Goal: Find specific page/section: Find specific page/section

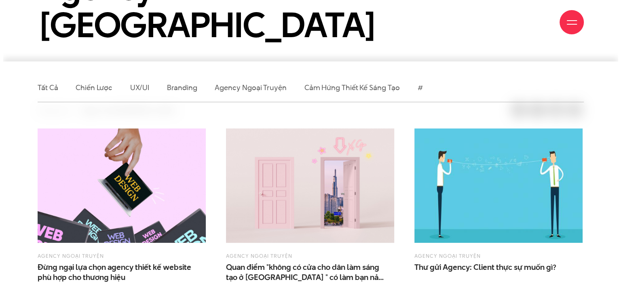
scroll to position [202, 0]
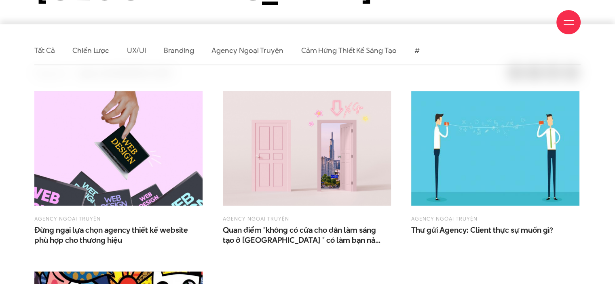
click at [580, 22] on div at bounding box center [568, 22] width 24 height 24
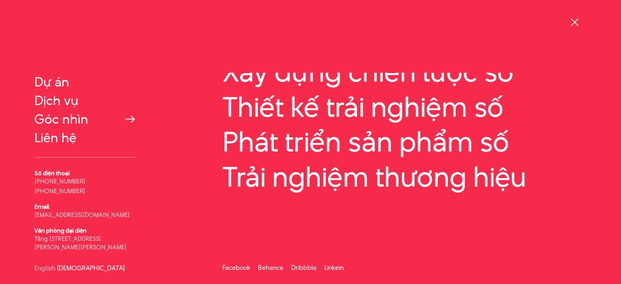
scroll to position [0, 0]
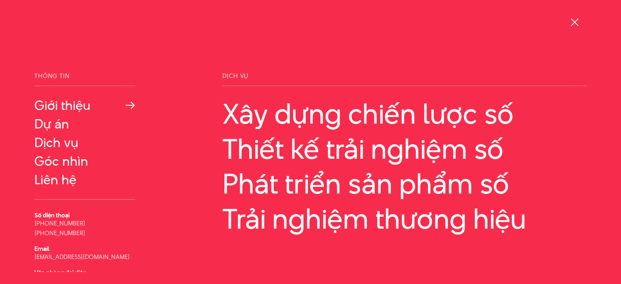
click at [65, 102] on link "Giới thiệu" at bounding box center [84, 105] width 101 height 15
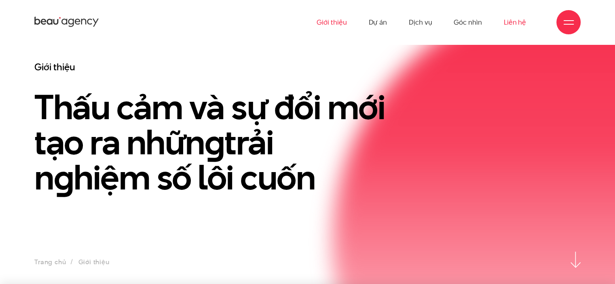
click at [517, 21] on link "Liên hệ" at bounding box center [515, 22] width 22 height 44
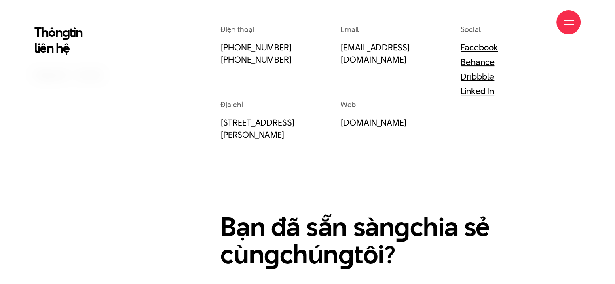
scroll to position [445, 0]
